Goal: Check status: Check status

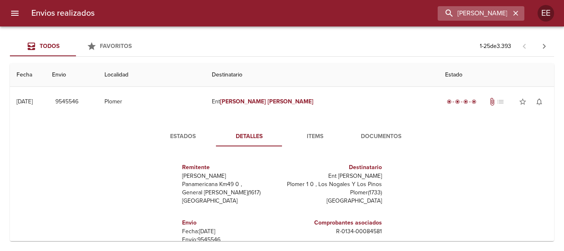
click at [514, 13] on icon "button" at bounding box center [516, 13] width 8 height 8
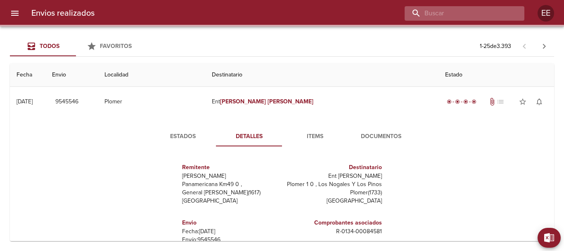
click at [472, 13] on input "buscar" at bounding box center [458, 13] width 106 height 14
paste input "[PERSON_NAME] SRL"
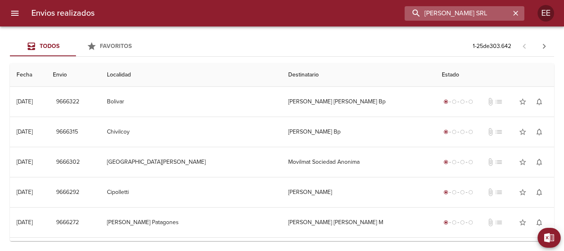
type input "[PERSON_NAME] SRL"
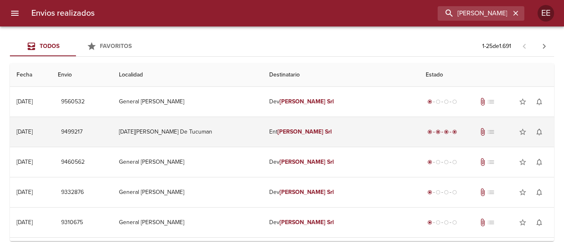
click at [281, 136] on td "Ent [PERSON_NAME] Srl" at bounding box center [341, 132] width 157 height 30
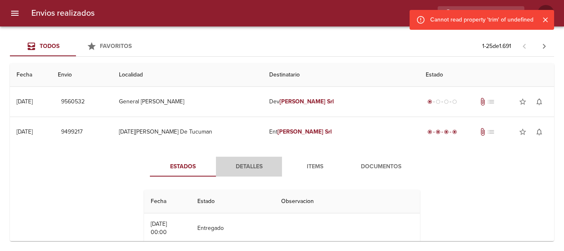
click at [260, 169] on span "Detalles" at bounding box center [249, 167] width 56 height 10
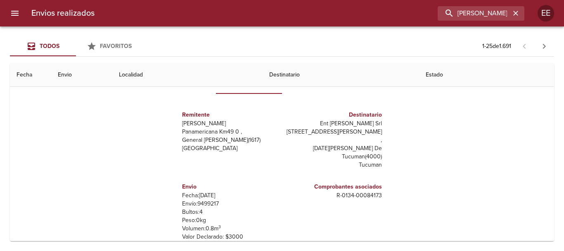
scroll to position [41, 0]
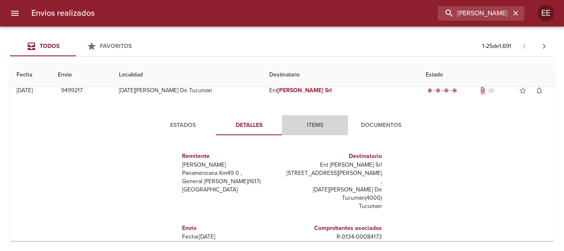
click at [306, 129] on span "Items" at bounding box center [315, 125] width 56 height 10
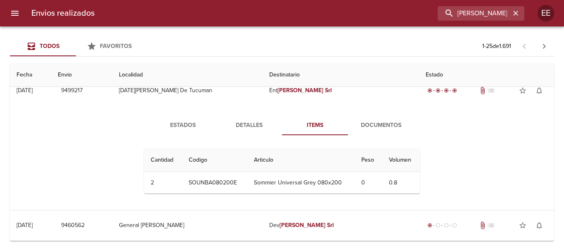
scroll to position [0, 0]
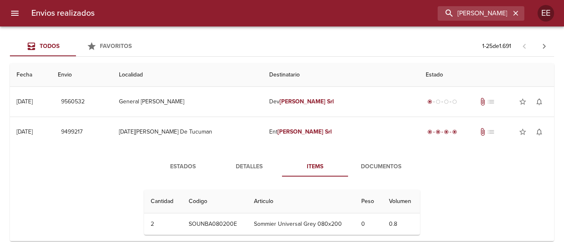
click at [371, 166] on span "Documentos" at bounding box center [381, 167] width 56 height 10
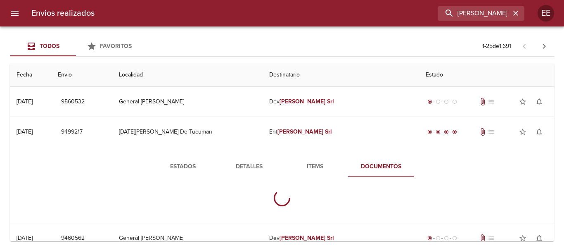
scroll to position [83, 0]
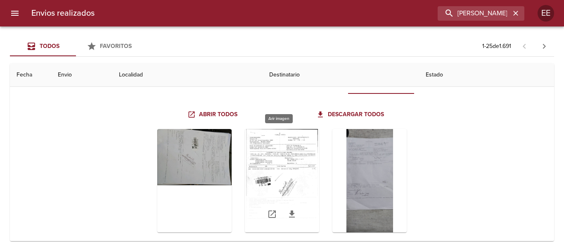
click at [304, 166] on div "Tabla de envíos del cliente" at bounding box center [282, 180] width 74 height 103
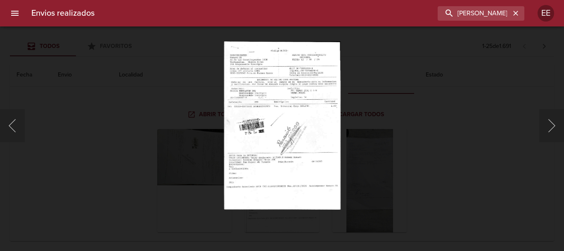
click at [295, 182] on img "Lightbox" at bounding box center [282, 125] width 117 height 168
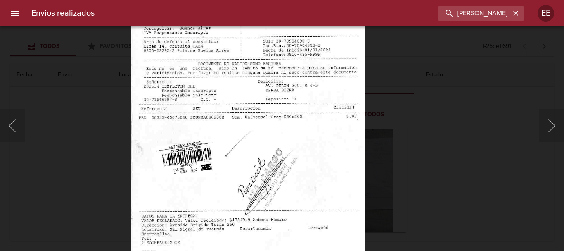
click at [283, 165] on img "Lightbox" at bounding box center [248, 156] width 235 height 338
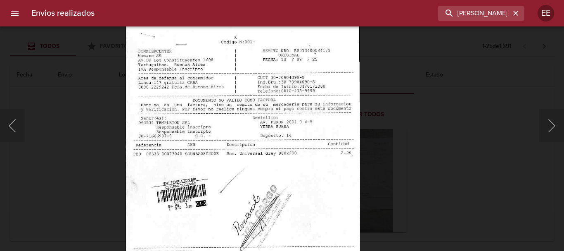
click at [276, 145] on img "Lightbox" at bounding box center [243, 192] width 235 height 338
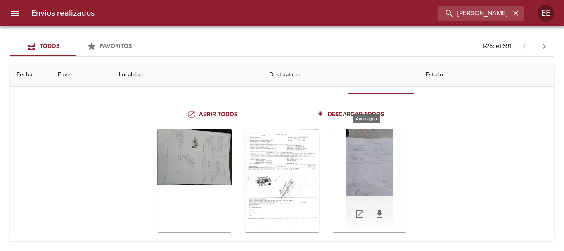
click at [361, 172] on div "Tabla de envíos del cliente" at bounding box center [370, 180] width 74 height 103
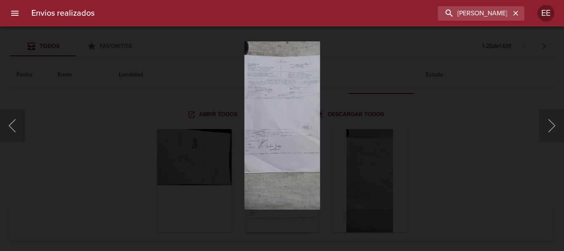
click at [257, 141] on img "Lightbox" at bounding box center [282, 125] width 76 height 168
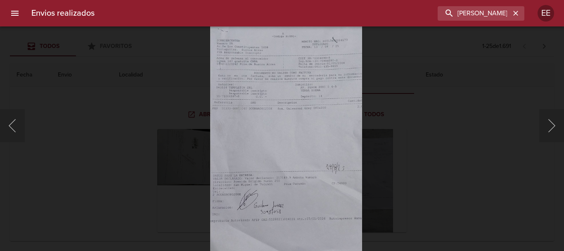
click at [261, 140] on img "Lightbox" at bounding box center [286, 164] width 152 height 338
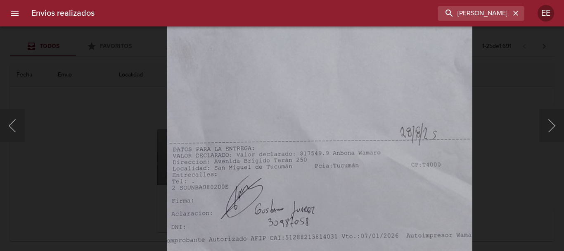
click at [303, 93] on img "Lightbox" at bounding box center [319, 125] width 305 height 678
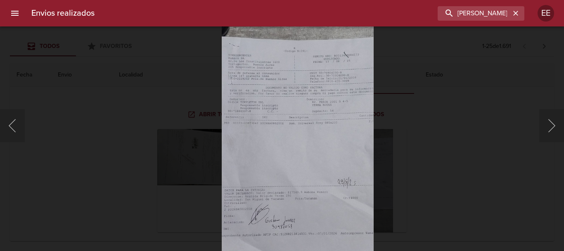
click at [289, 161] on img "Lightbox" at bounding box center [297, 178] width 152 height 338
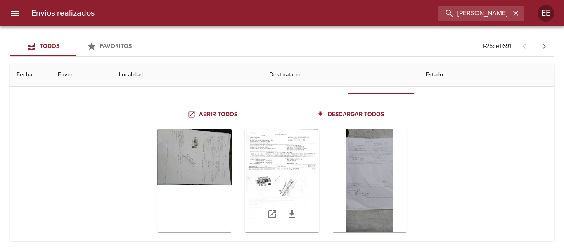
scroll to position [0, 0]
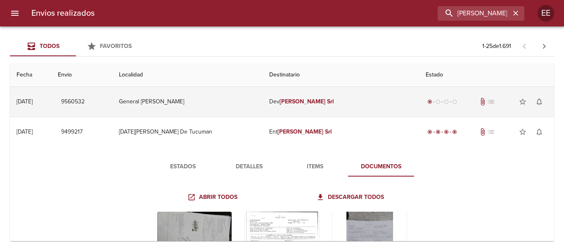
click at [307, 102] on em "[PERSON_NAME]" at bounding box center [303, 101] width 46 height 7
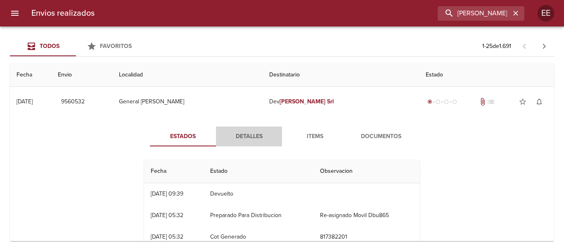
click at [241, 136] on span "Detalles" at bounding box center [249, 136] width 56 height 10
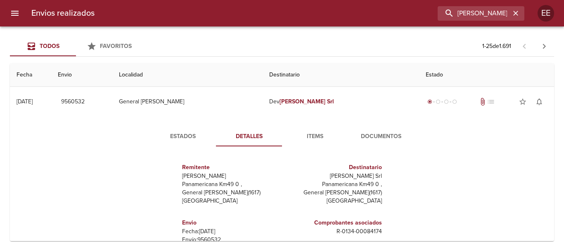
click at [373, 137] on span "Documentos" at bounding box center [381, 136] width 56 height 10
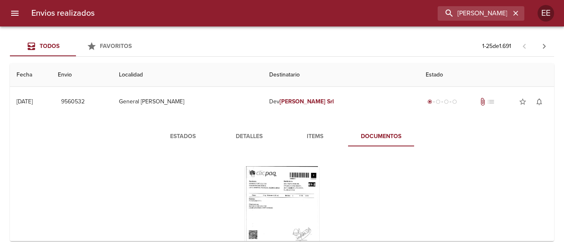
scroll to position [41, 0]
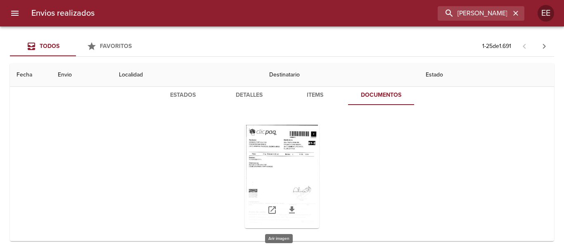
click at [278, 172] on div "Tabla de envíos del cliente" at bounding box center [282, 176] width 74 height 103
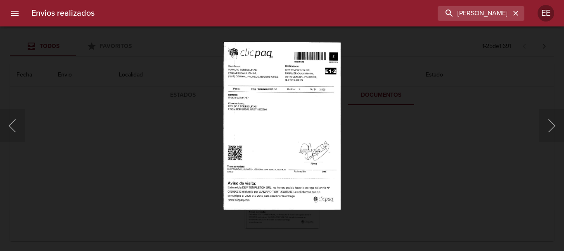
click at [292, 124] on img "Lightbox" at bounding box center [282, 125] width 117 height 168
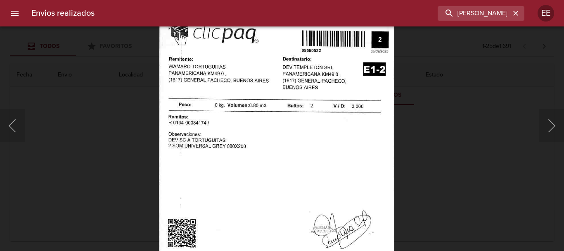
click at [282, 144] on img "Lightbox" at bounding box center [276, 179] width 235 height 338
